Goal: Register for event/course

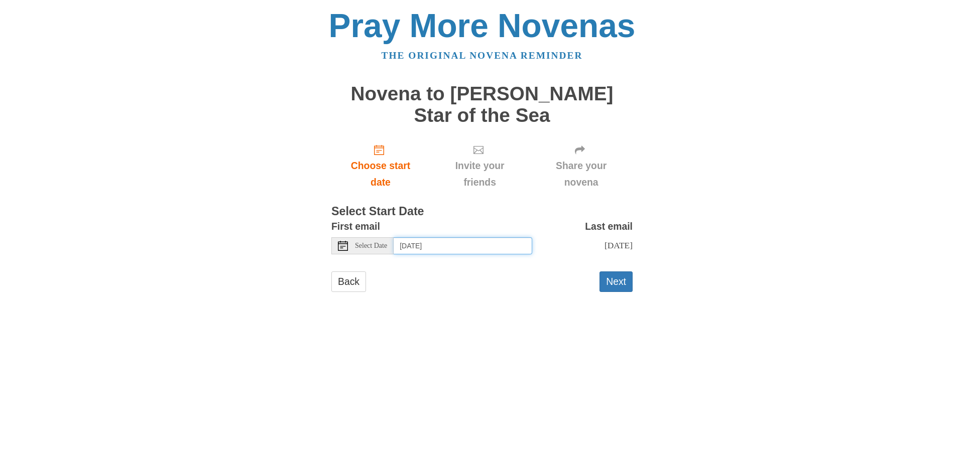
click at [435, 237] on input "Thursday, October 9th" at bounding box center [462, 245] width 139 height 17
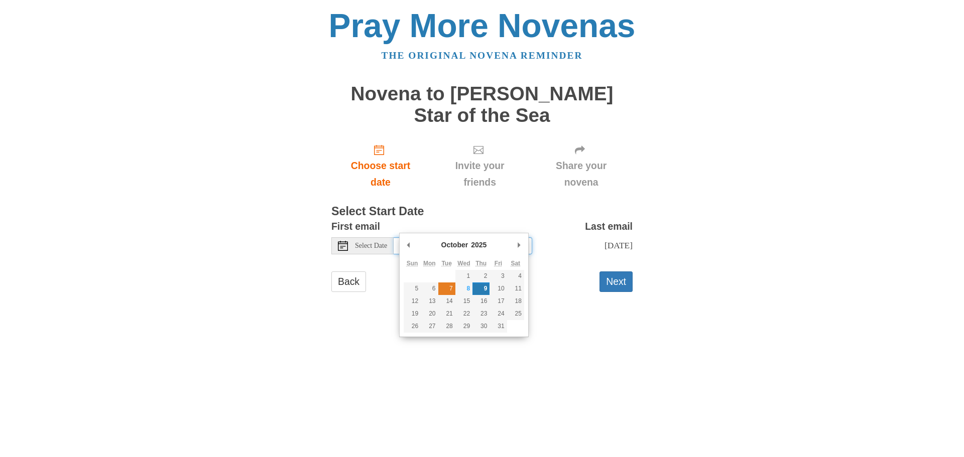
type input "Tuesday, October 7th"
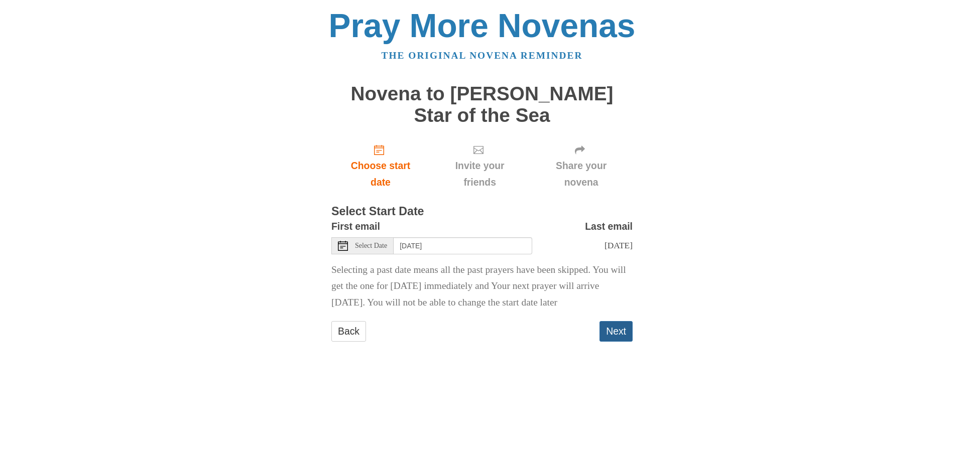
click at [615, 342] on button "Next" at bounding box center [615, 331] width 33 height 21
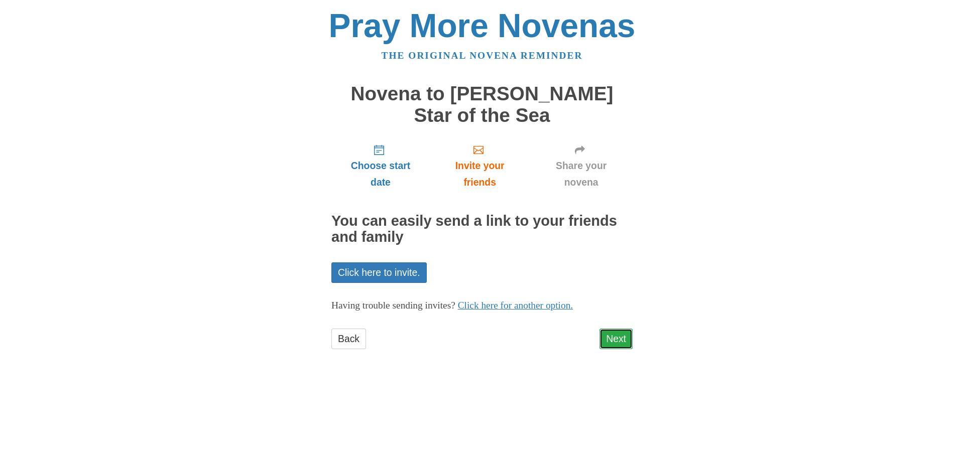
click at [624, 329] on link "Next" at bounding box center [615, 339] width 33 height 21
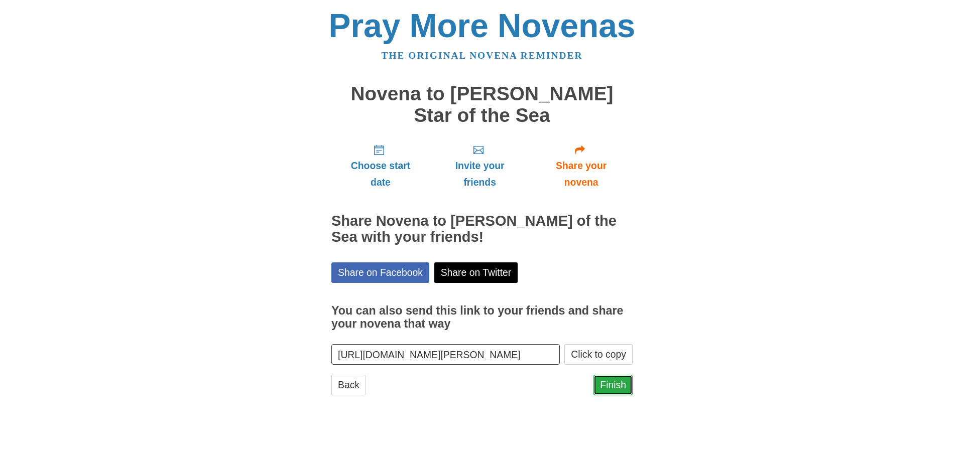
click at [621, 375] on link "Finish" at bounding box center [612, 385] width 39 height 21
